Goal: Information Seeking & Learning: Learn about a topic

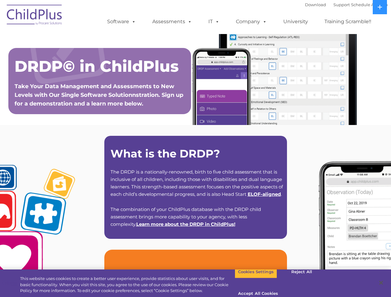
click at [195, 149] on strong "What is the DRDP?" at bounding box center [166, 153] width 110 height 13
click at [133, 21] on span at bounding box center [132, 22] width 7 height 6
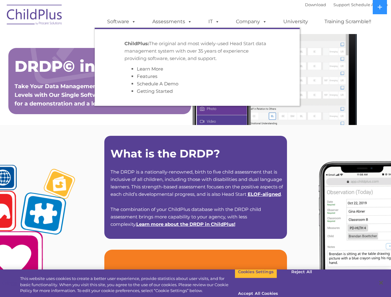
click at [189, 21] on span at bounding box center [188, 22] width 7 height 6
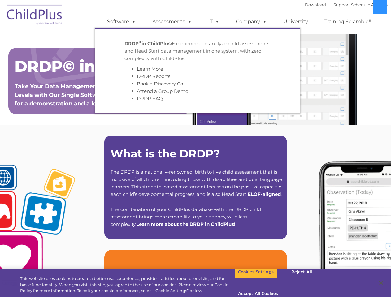
click at [214, 22] on span at bounding box center [216, 22] width 7 height 6
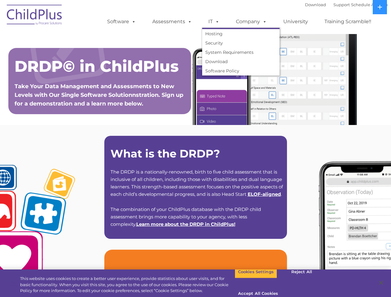
click at [216, 21] on span at bounding box center [216, 22] width 7 height 6
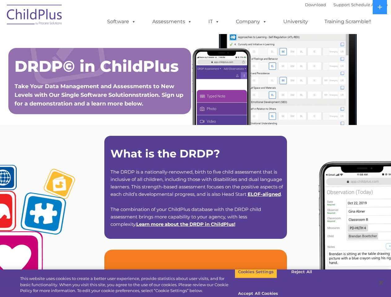
click at [251, 22] on link "Company" at bounding box center [251, 21] width 43 height 12
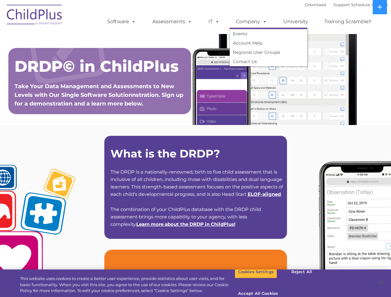
click at [263, 21] on span at bounding box center [263, 22] width 7 height 6
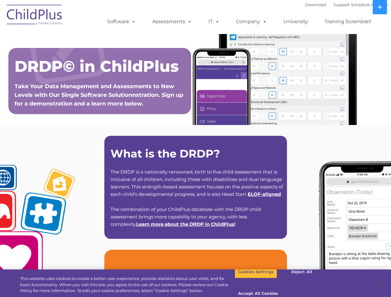
click at [380, 7] on icon at bounding box center [380, 7] width 4 height 4
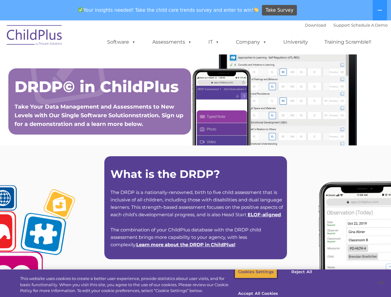
click at [251, 279] on button "Cookies Settings" at bounding box center [256, 272] width 42 height 13
